Goal: Information Seeking & Learning: Learn about a topic

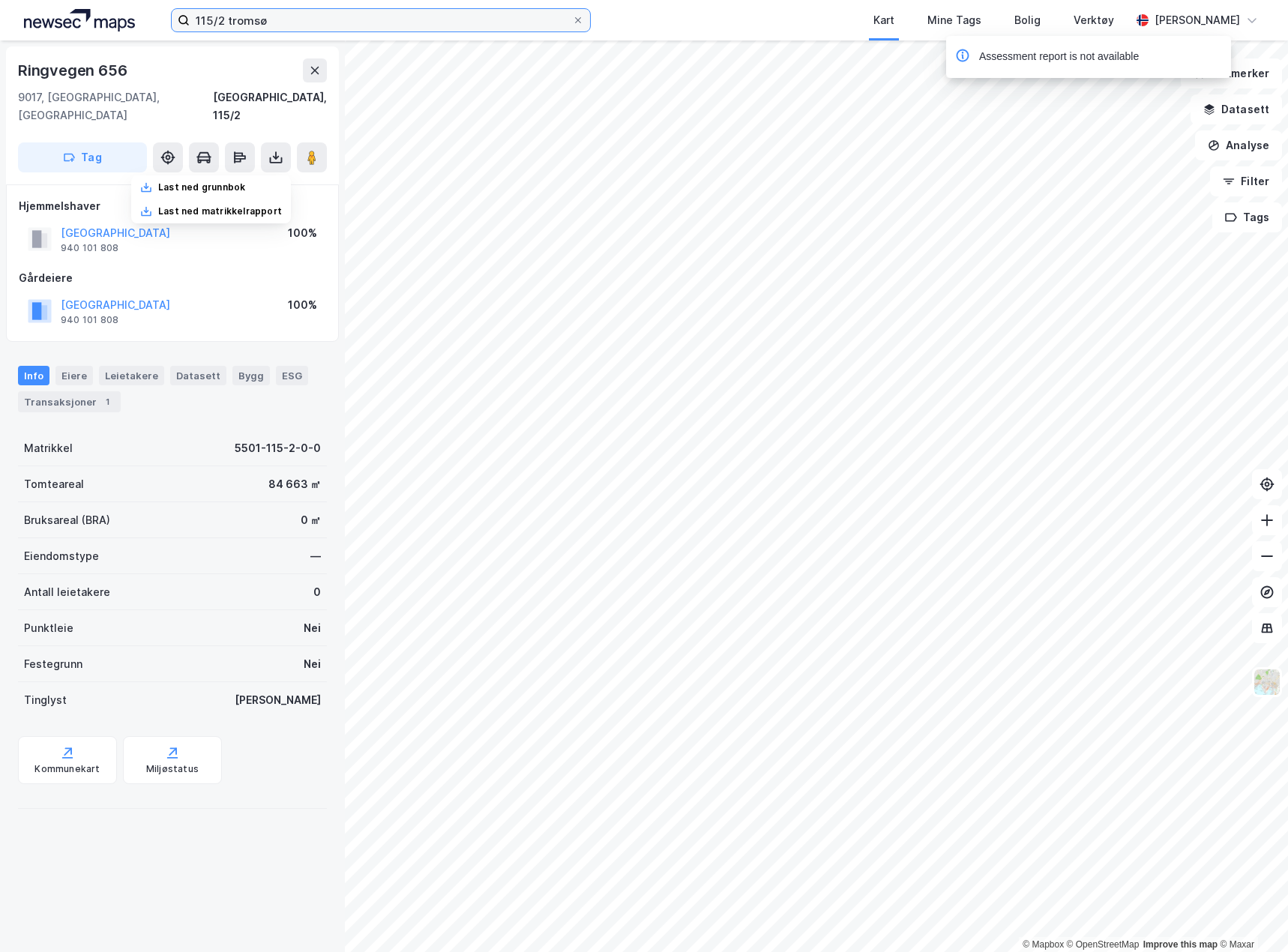
click at [251, 22] on input "115/2 tromsø" at bounding box center [380, 21] width 382 height 22
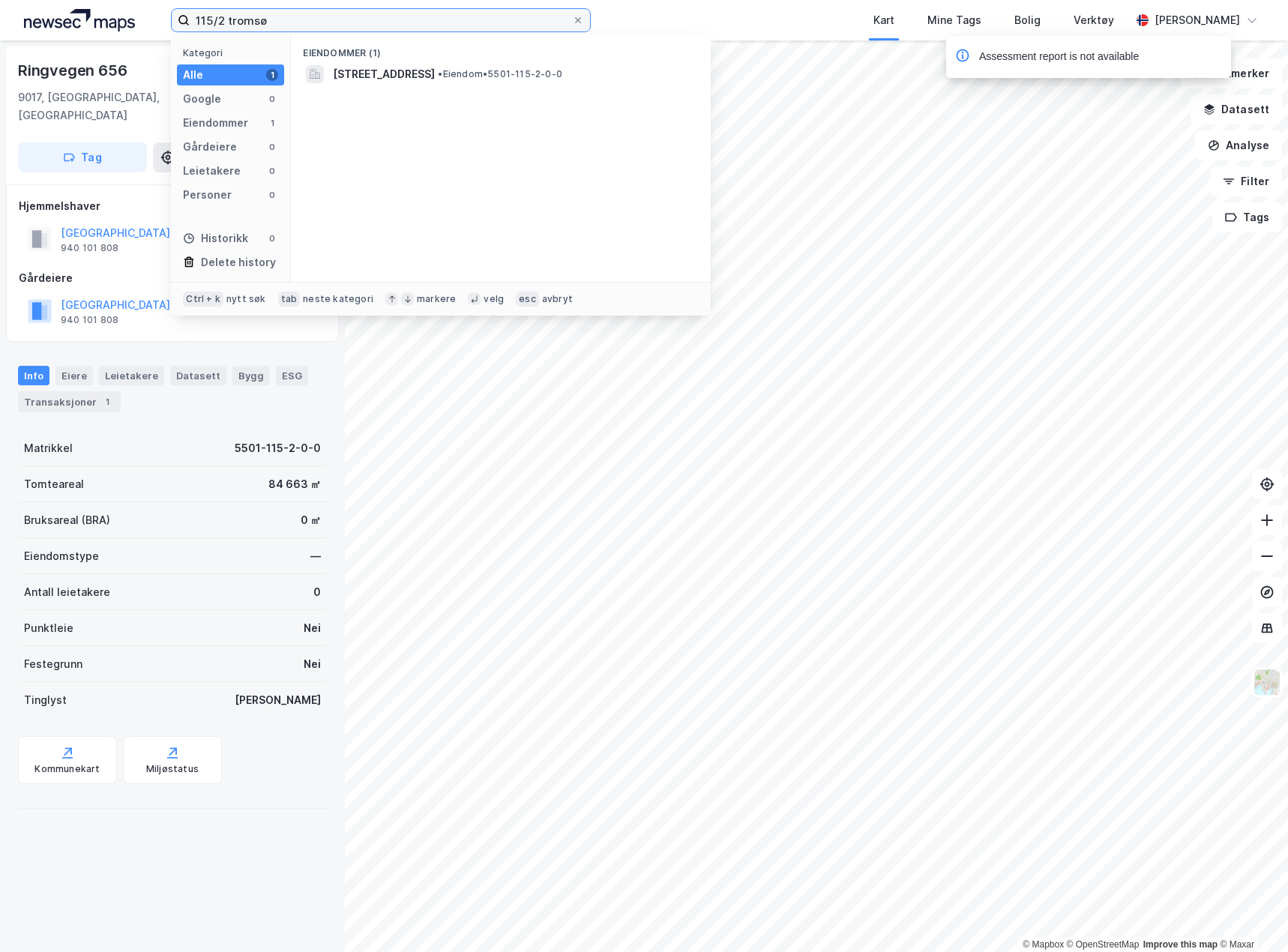
click at [251, 22] on input "115/2 tromsø" at bounding box center [380, 21] width 382 height 22
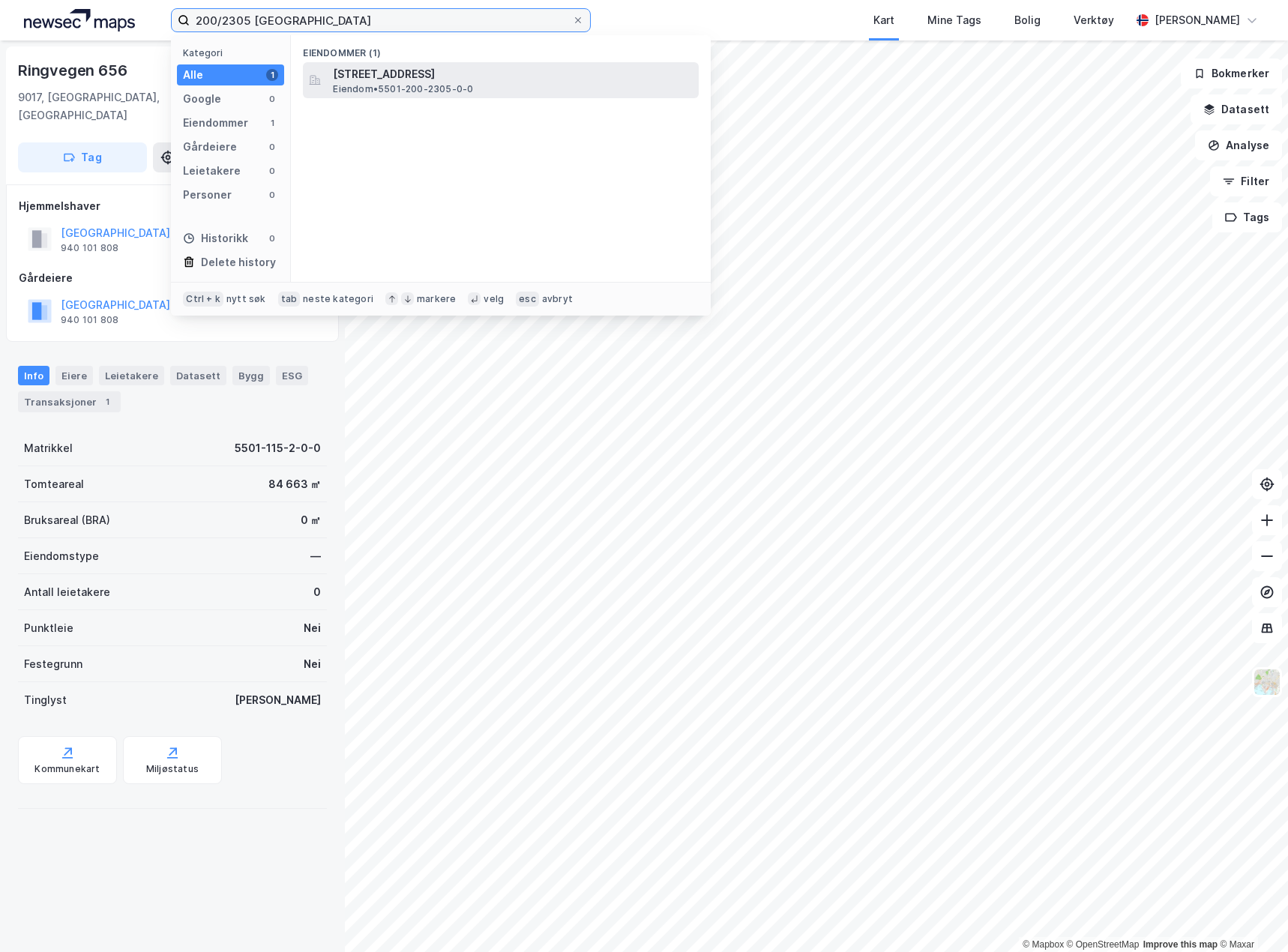
type input "200/2305 [GEOGRAPHIC_DATA]"
click at [448, 68] on span "[STREET_ADDRESS]" at bounding box center [513, 73] width 360 height 18
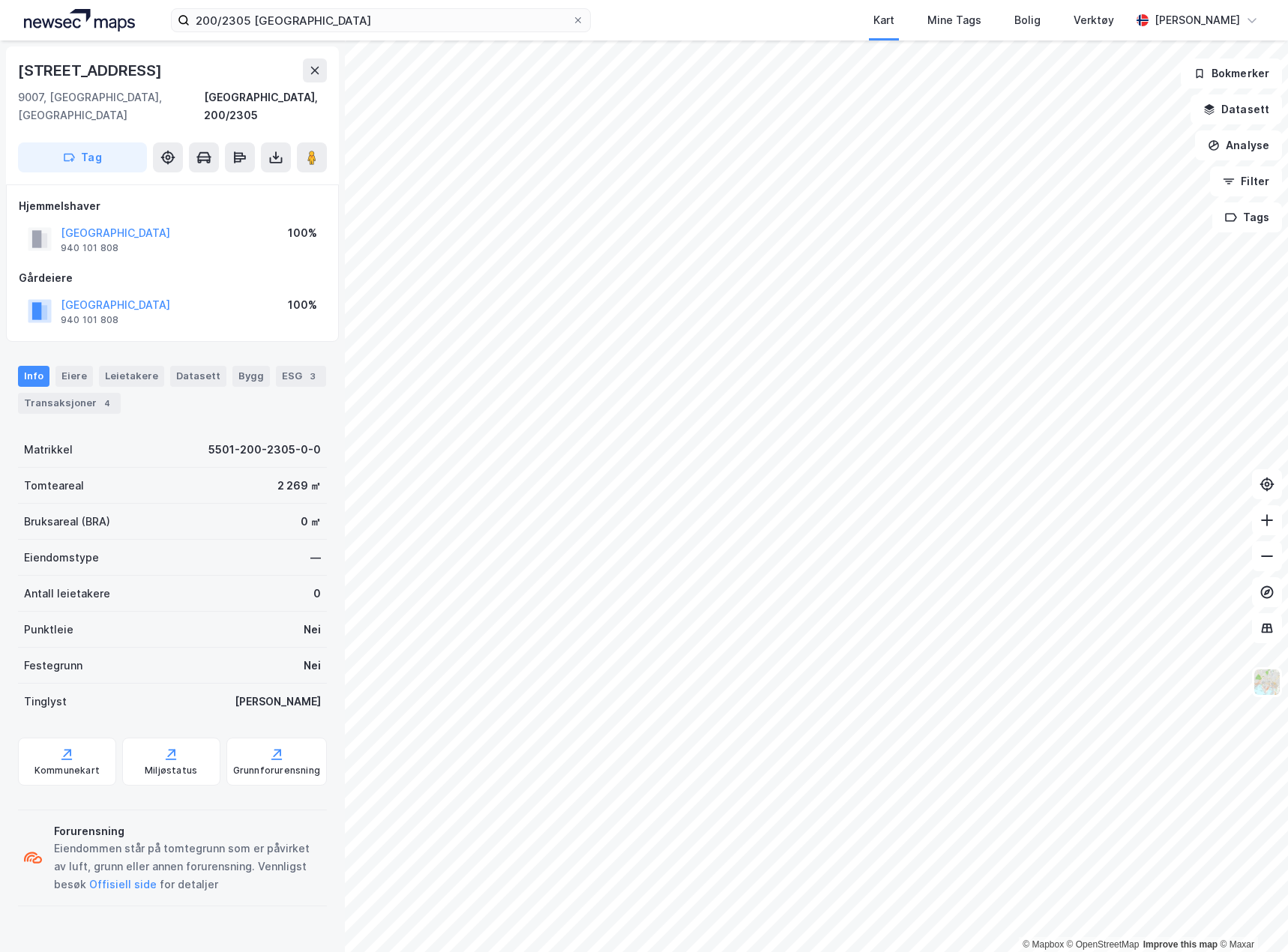
click at [93, 396] on div "Info [PERSON_NAME] Datasett Bygg ESG 3 Transaksjoner 4" at bounding box center [173, 384] width 345 height 72
click at [93, 393] on div "Transaksjoner 4" at bounding box center [69, 403] width 103 height 21
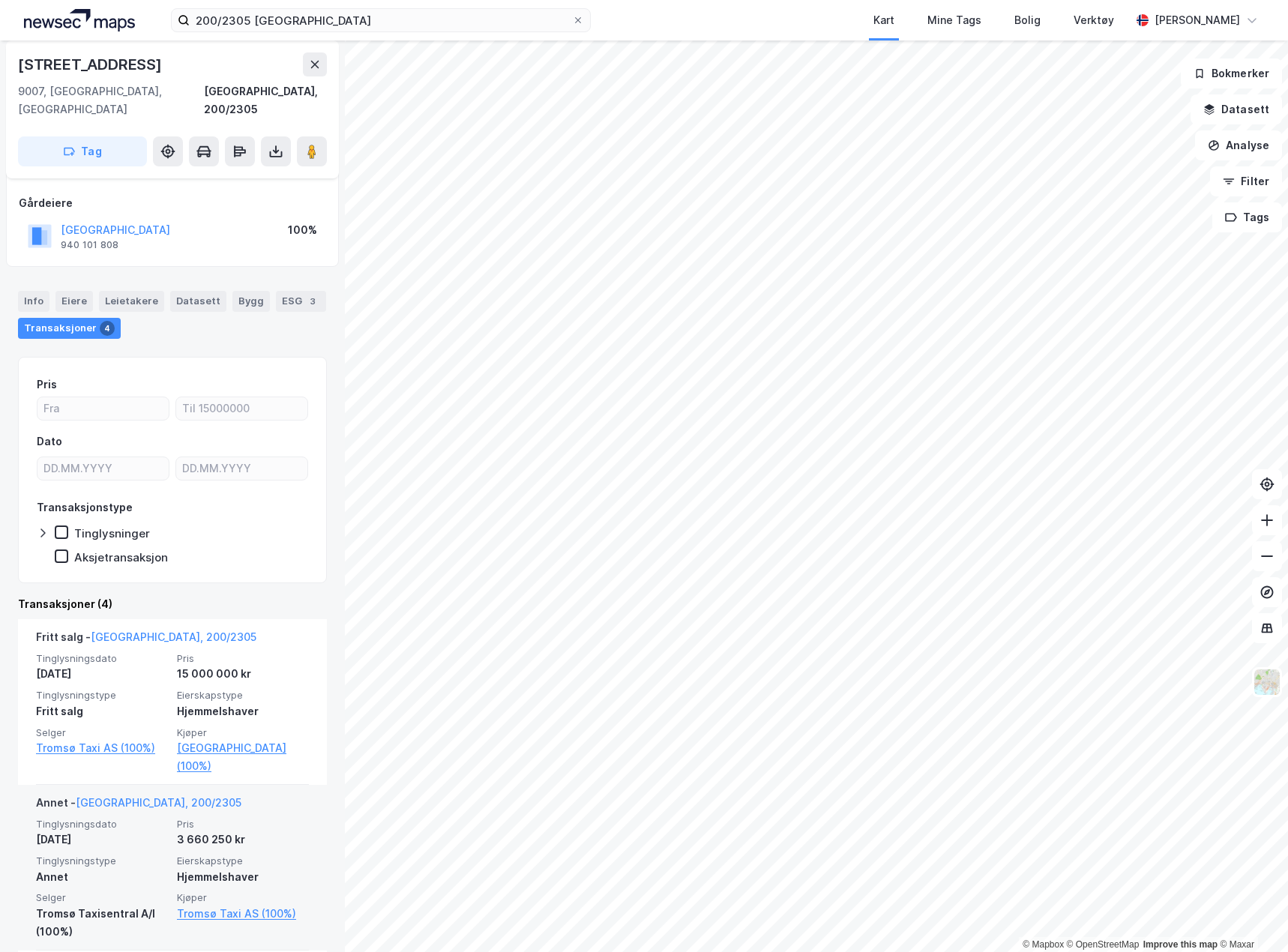
scroll to position [150, 0]
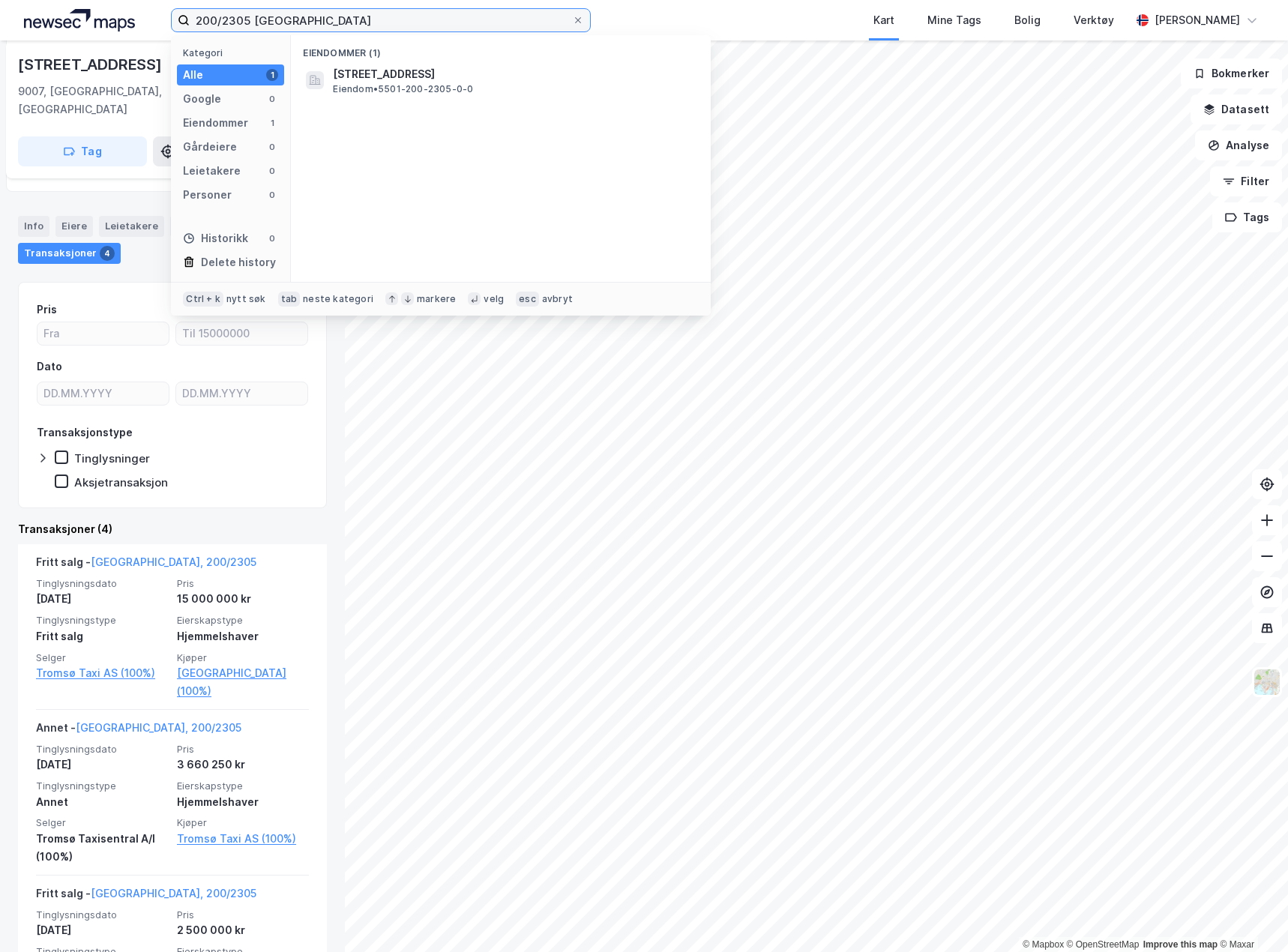
drag, startPoint x: 250, startPoint y: 20, endPoint x: 186, endPoint y: 21, distance: 64.0
click at [186, 21] on label "200/2305 [GEOGRAPHIC_DATA]" at bounding box center [380, 21] width 420 height 24
